Goal: Transaction & Acquisition: Purchase product/service

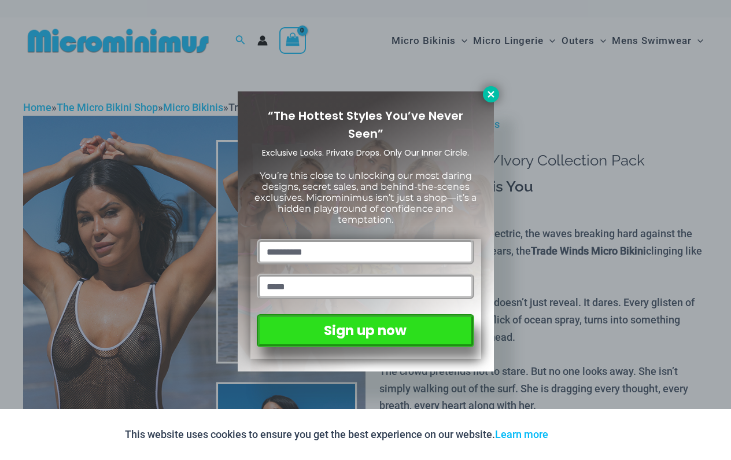
click at [492, 90] on icon at bounding box center [491, 94] width 10 height 10
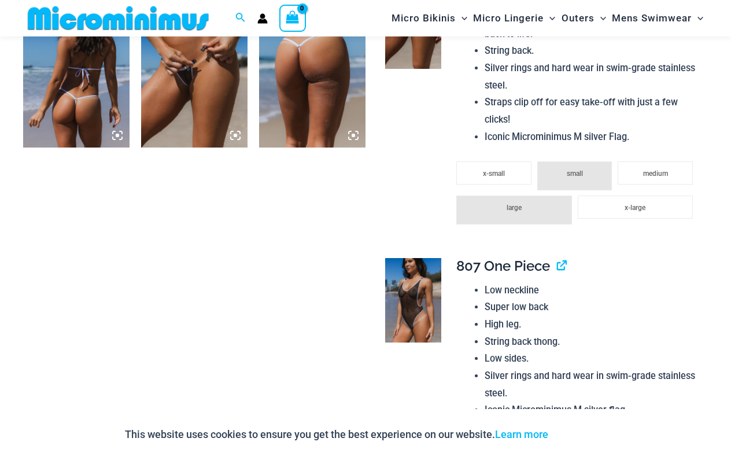
scroll to position [1165, 0]
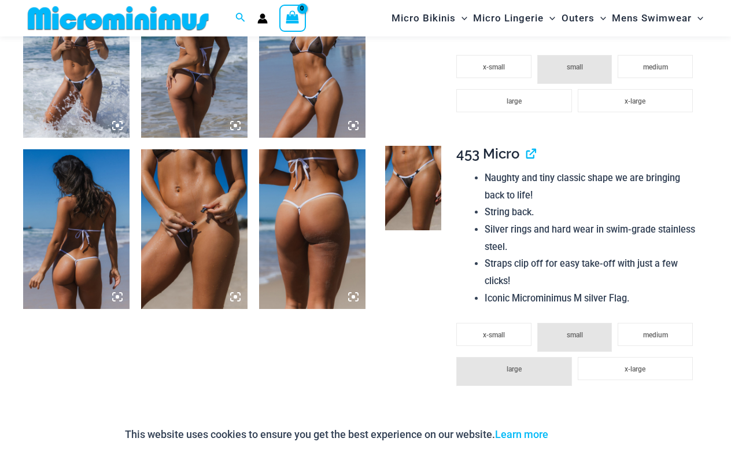
click at [236, 297] on icon at bounding box center [235, 296] width 3 height 3
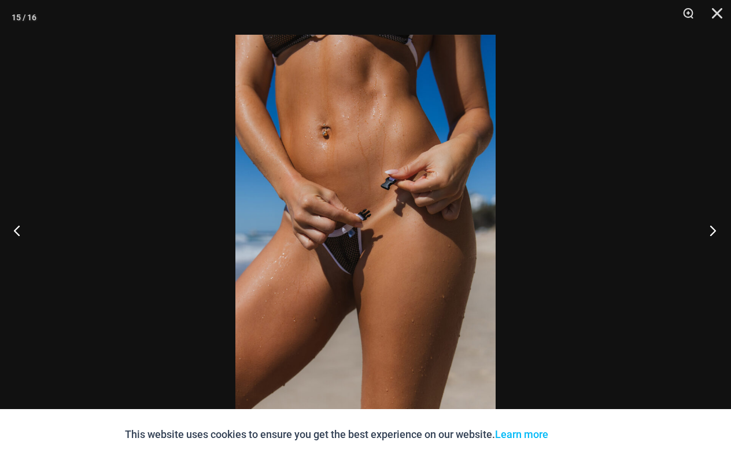
click at [711, 227] on button "Next" at bounding box center [708, 230] width 43 height 58
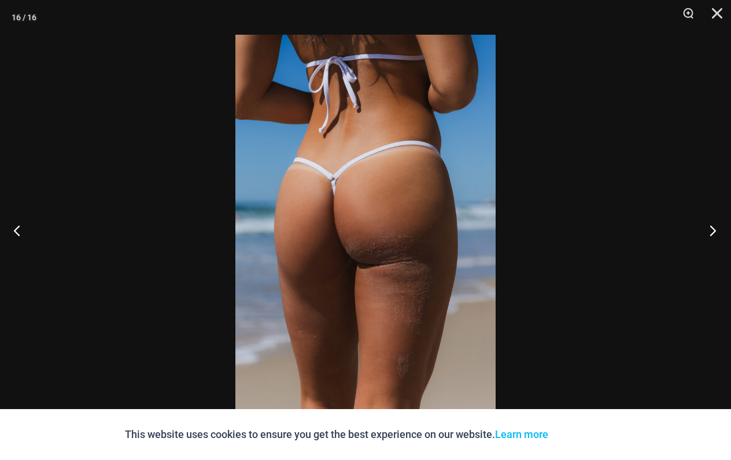
click at [711, 227] on button "Next" at bounding box center [708, 230] width 43 height 58
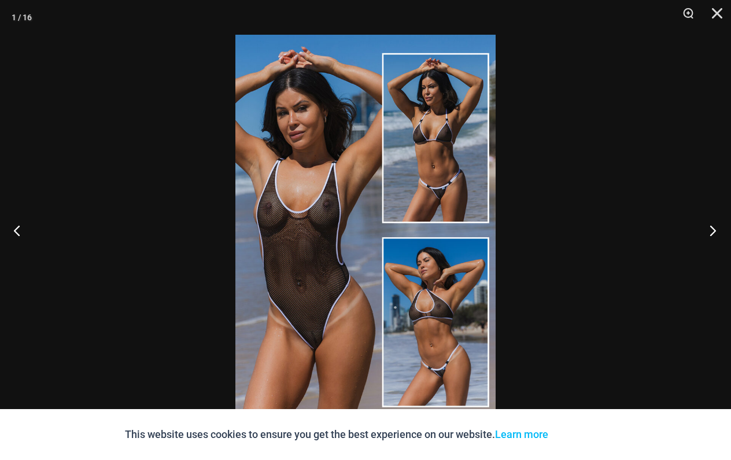
click at [711, 227] on button "Next" at bounding box center [708, 230] width 43 height 58
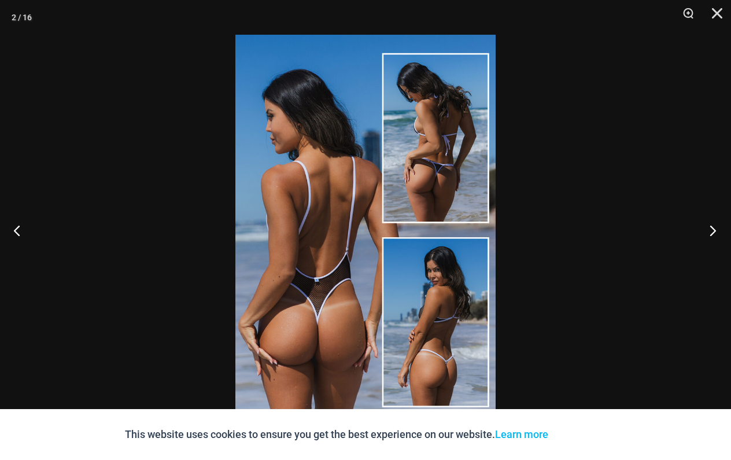
click at [711, 227] on button "Next" at bounding box center [708, 230] width 43 height 58
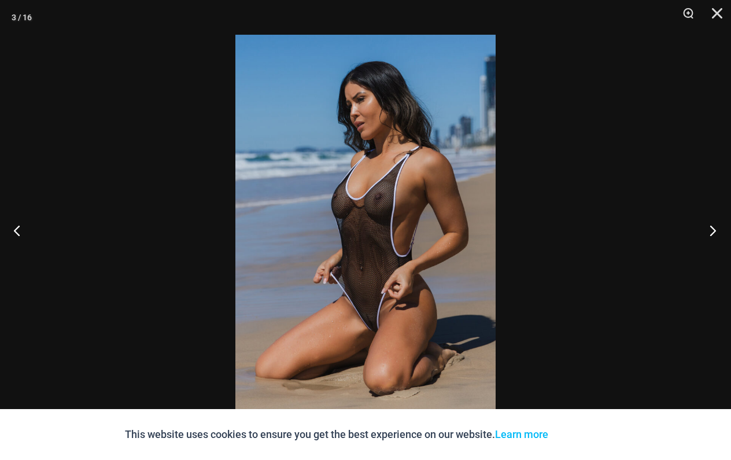
click at [711, 227] on button "Next" at bounding box center [708, 230] width 43 height 58
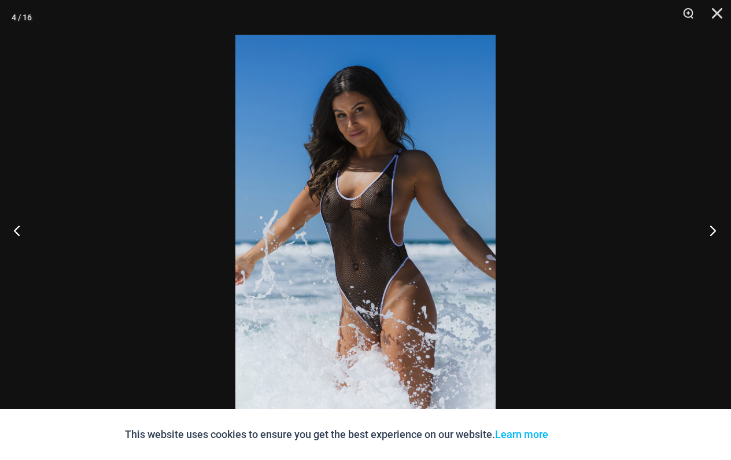
click at [711, 227] on button "Next" at bounding box center [708, 230] width 43 height 58
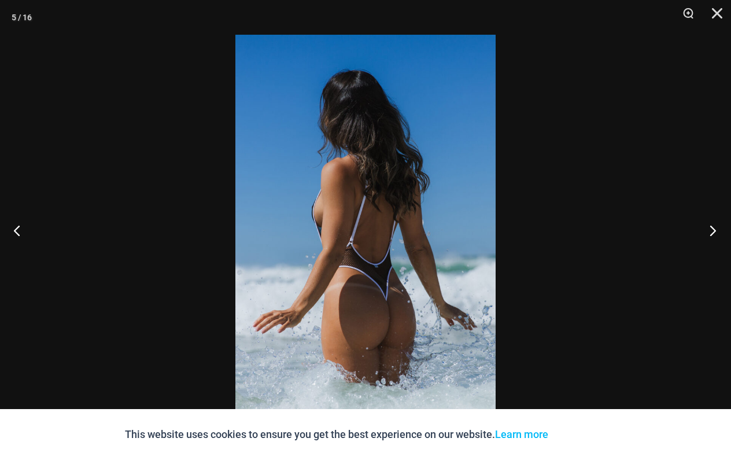
click at [711, 227] on button "Next" at bounding box center [708, 230] width 43 height 58
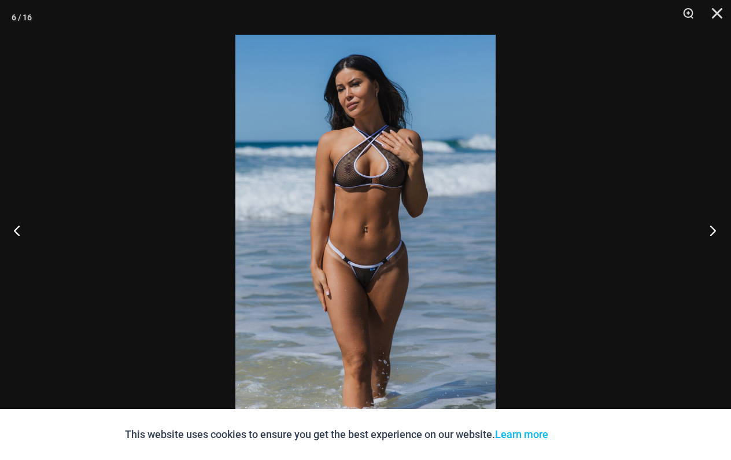
click at [711, 227] on button "Next" at bounding box center [708, 230] width 43 height 58
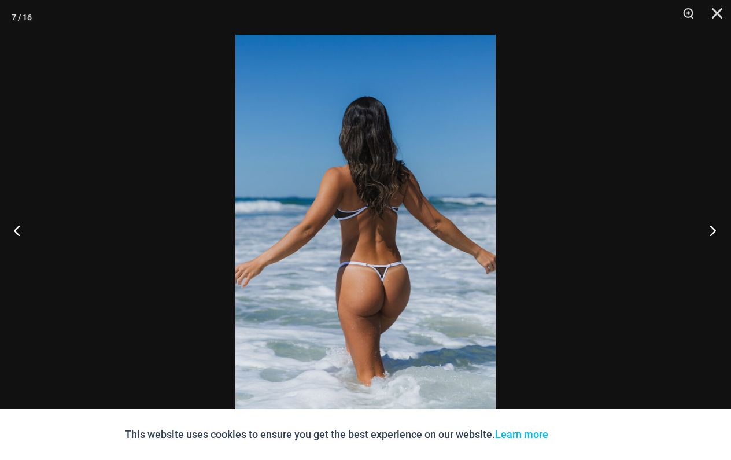
click at [711, 227] on button "Next" at bounding box center [708, 230] width 43 height 58
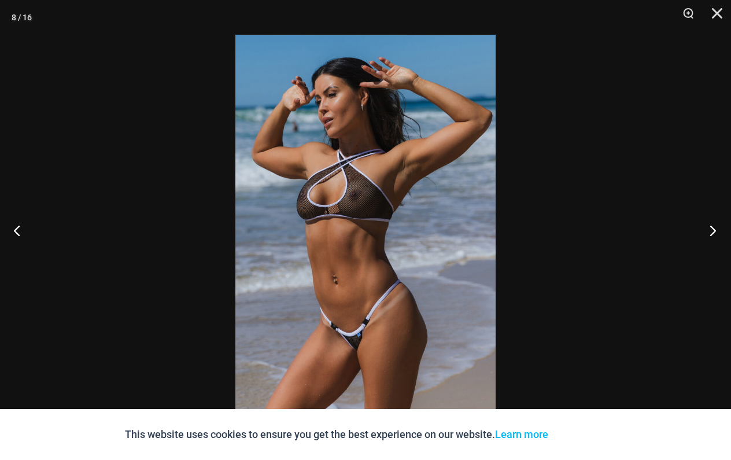
click at [711, 227] on button "Next" at bounding box center [708, 230] width 43 height 58
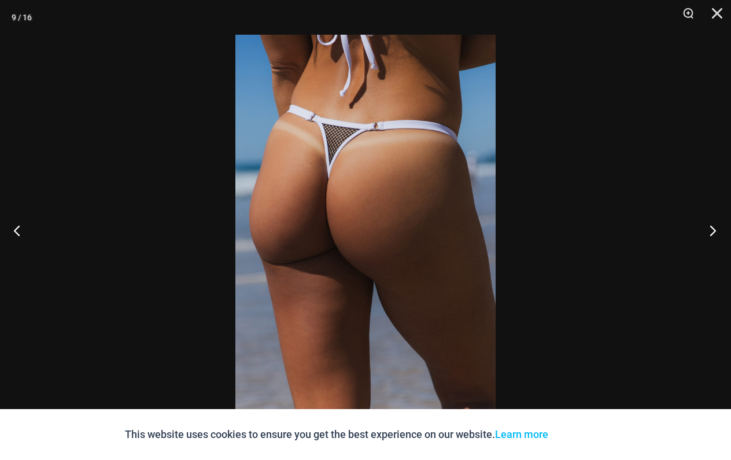
click at [711, 227] on button "Next" at bounding box center [708, 230] width 43 height 58
